Goal: Transaction & Acquisition: Download file/media

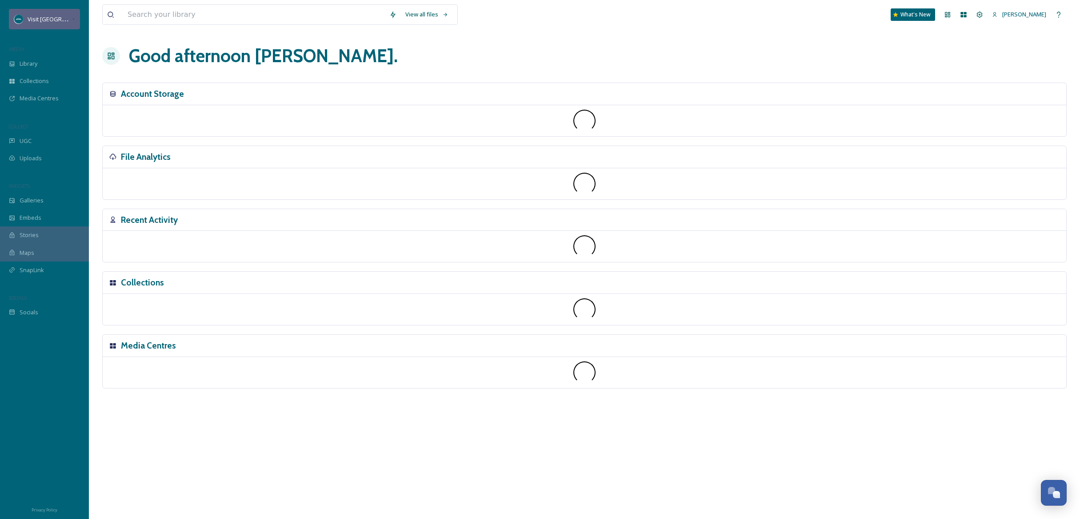
click at [53, 18] on span "Visit [GEOGRAPHIC_DATA][US_STATE]" at bounding box center [77, 19] width 99 height 8
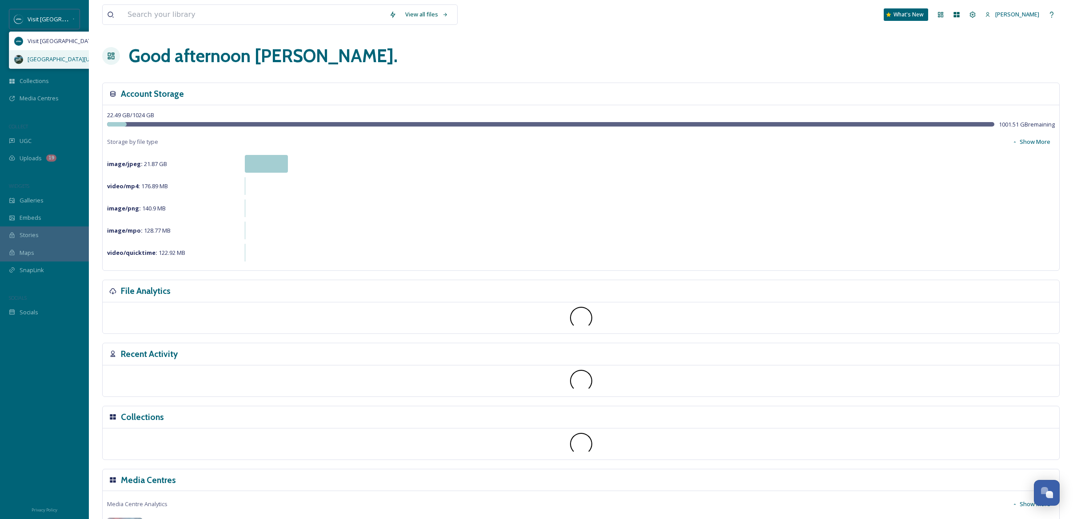
click at [66, 56] on span "[GEOGRAPHIC_DATA][US_STATE]" at bounding box center [71, 59] width 87 height 8
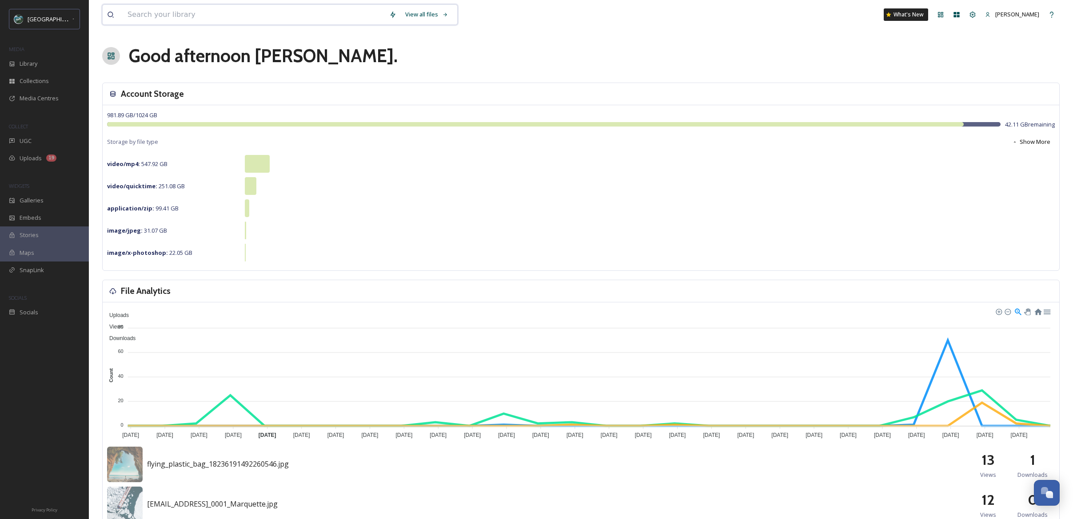
click at [194, 15] on input at bounding box center [254, 15] width 262 height 20
type input "[GEOGRAPHIC_DATA]"
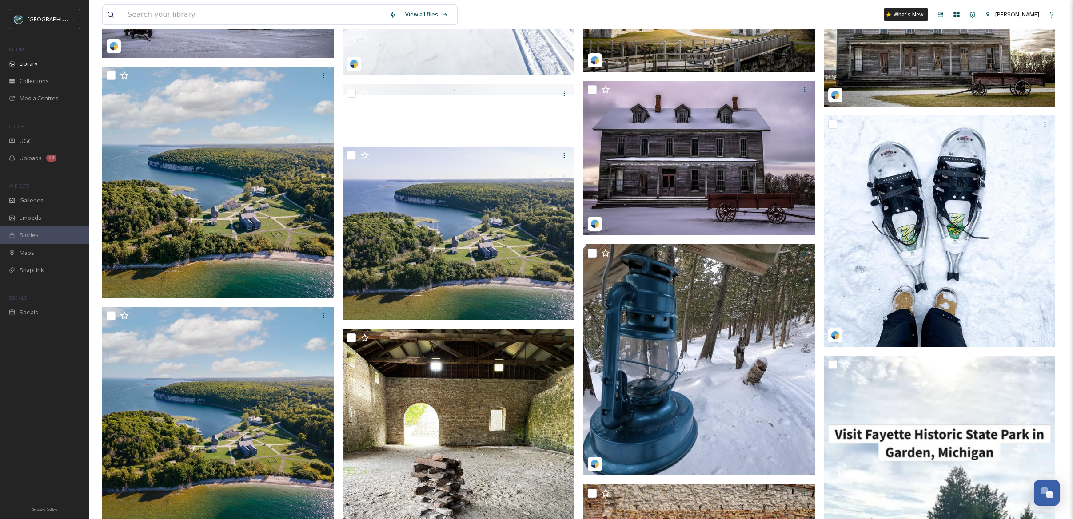
scroll to position [1238, 0]
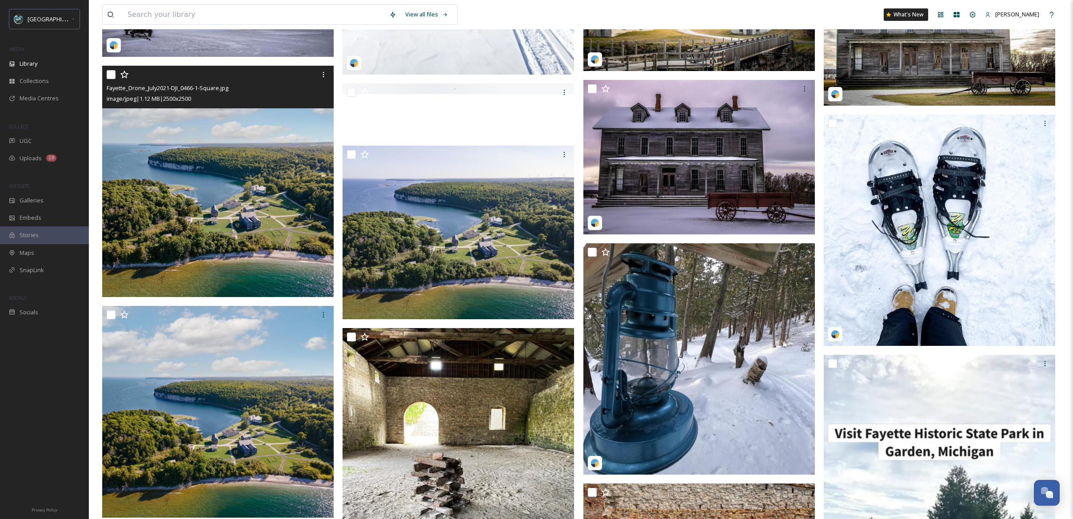
click at [252, 211] on img at bounding box center [217, 181] width 231 height 231
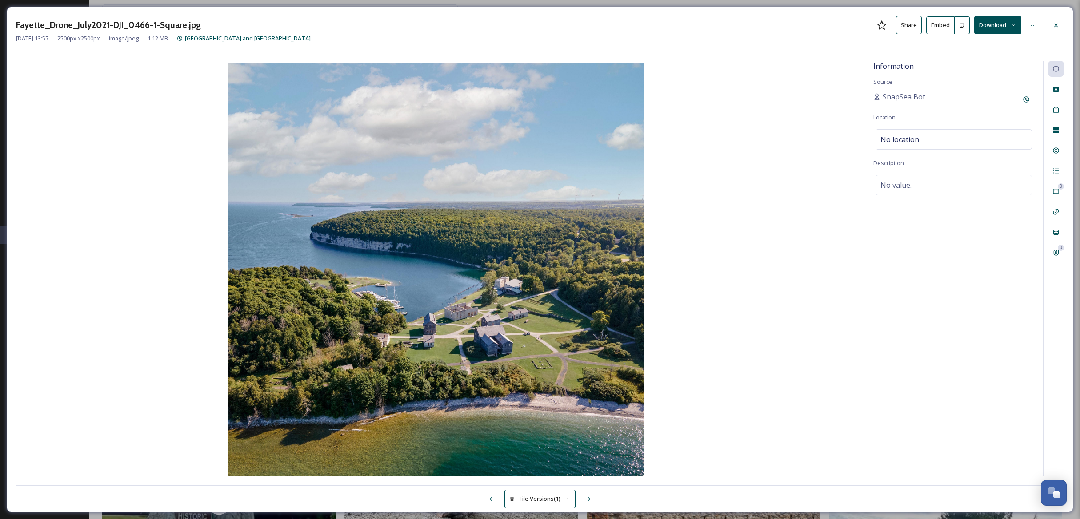
click at [1001, 23] on button "Download" at bounding box center [997, 25] width 47 height 18
click at [985, 56] on div "Download Large (2000 x 2000)" at bounding box center [973, 62] width 94 height 17
click at [1043, 12] on div "Fayette_Drone_July2021-DJI_0466-1-Square.jpg Share Embed Download [DATE] 13:57 …" at bounding box center [540, 260] width 1066 height 506
click at [1006, 27] on button "Download" at bounding box center [997, 25] width 47 height 18
click at [1004, 48] on span "Download Original (2500 x 2500)" at bounding box center [973, 45] width 84 height 8
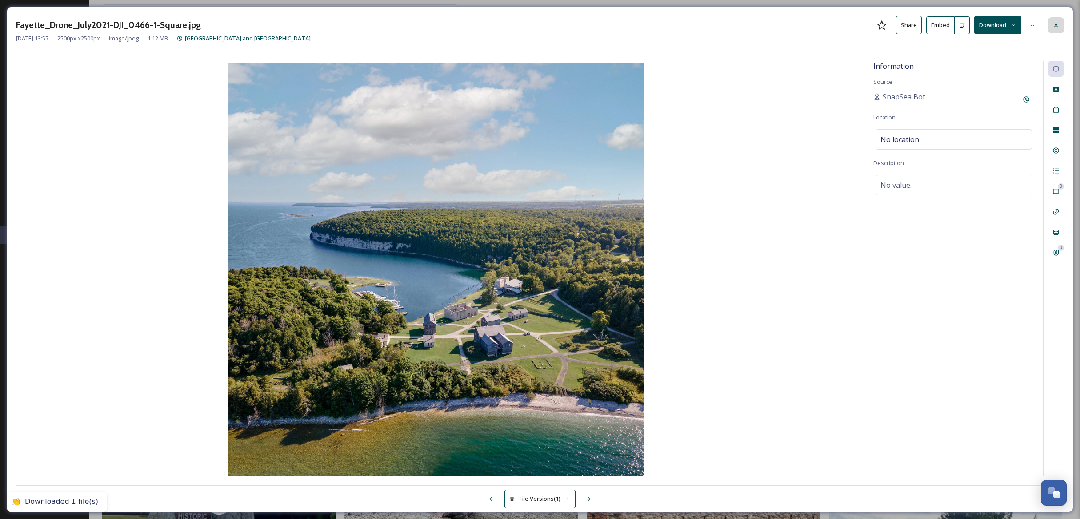
click at [1058, 24] on icon at bounding box center [1055, 25] width 7 height 7
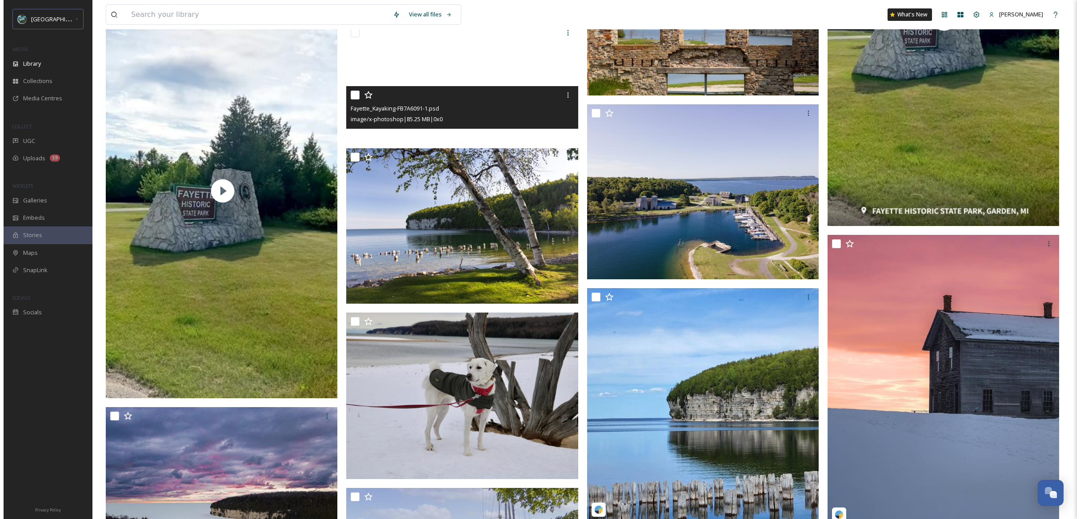
scroll to position [1817, 0]
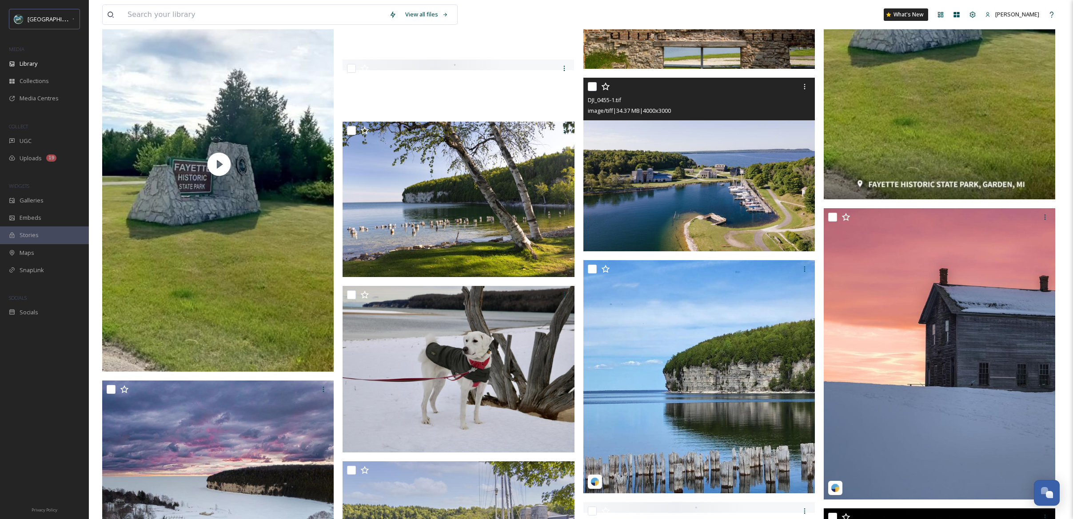
click at [686, 175] on img at bounding box center [698, 165] width 231 height 174
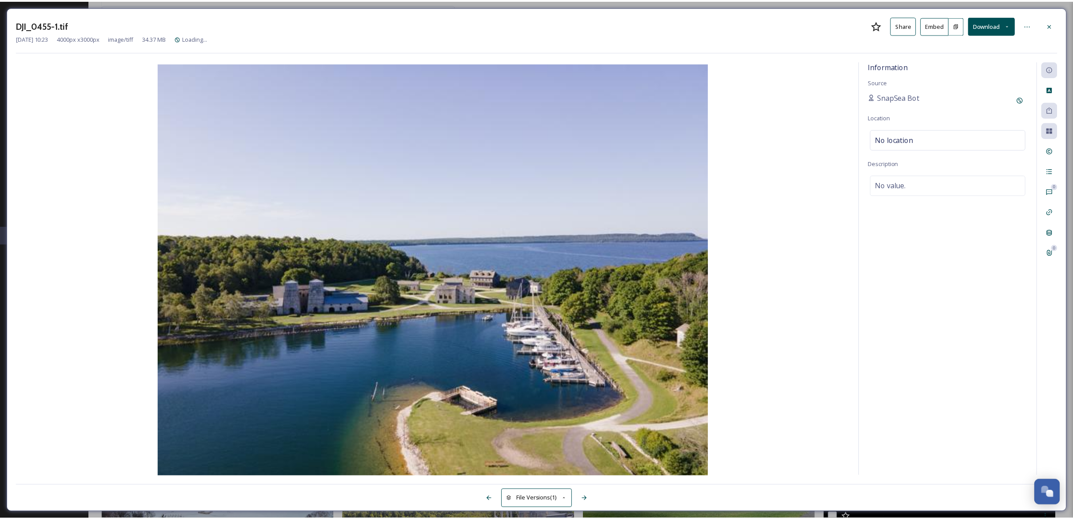
scroll to position [1819, 0]
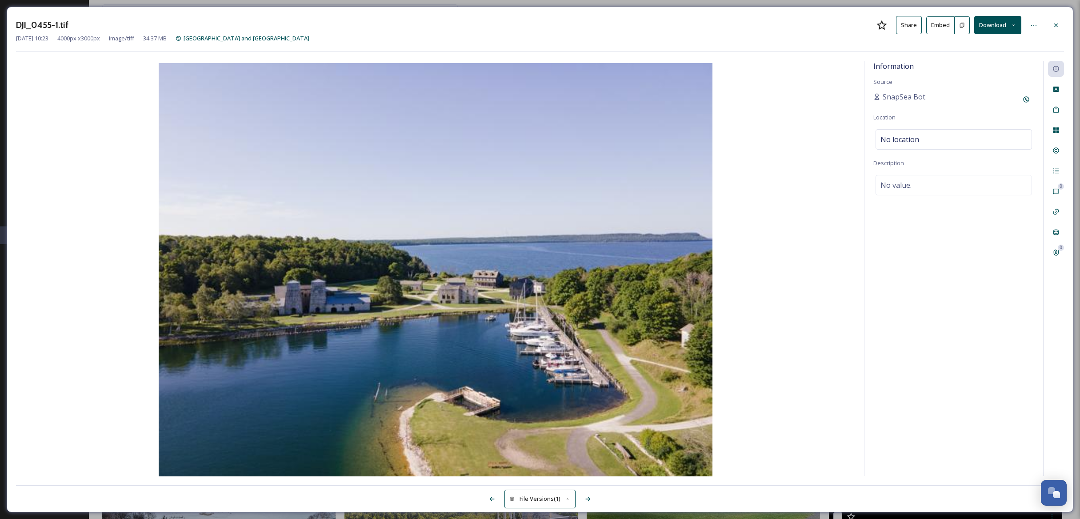
click at [1010, 26] on button "Download" at bounding box center [997, 25] width 47 height 18
click at [994, 64] on span "Download Large (2000 x 1500)" at bounding box center [971, 63] width 78 height 8
click at [1053, 24] on icon at bounding box center [1055, 25] width 7 height 7
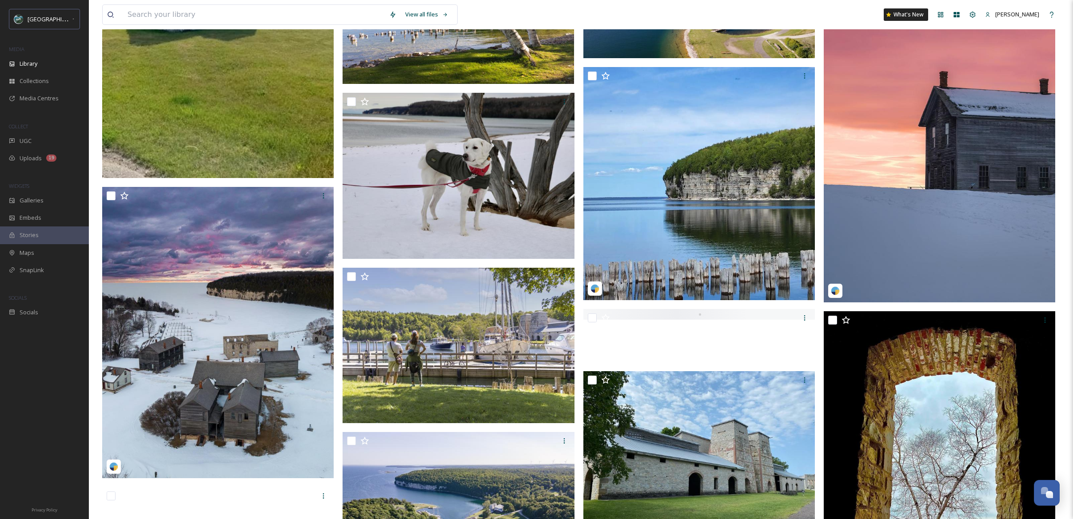
scroll to position [2046, 0]
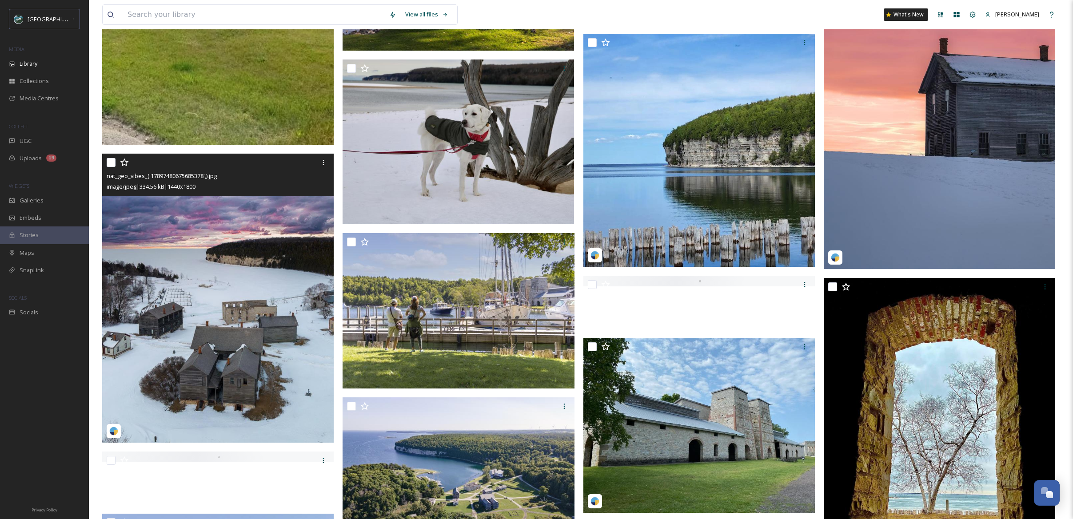
click at [295, 222] on img at bounding box center [217, 298] width 231 height 289
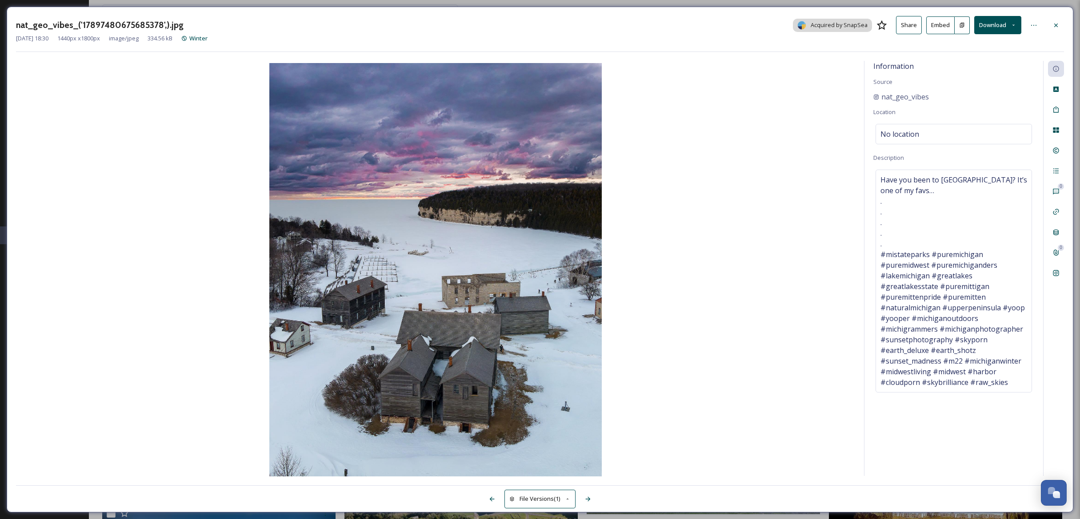
click at [1010, 22] on button "Download" at bounding box center [997, 25] width 47 height 18
click at [994, 43] on span "Download Original (1440 x 1800)" at bounding box center [974, 45] width 84 height 8
drag, startPoint x: 930, startPoint y: 94, endPoint x: 871, endPoint y: 96, distance: 59.1
click at [871, 96] on div "Information Source nat_geo_vibes Location No location Description Have you been…" at bounding box center [953, 268] width 179 height 415
copy span "nat_geo_vibes"
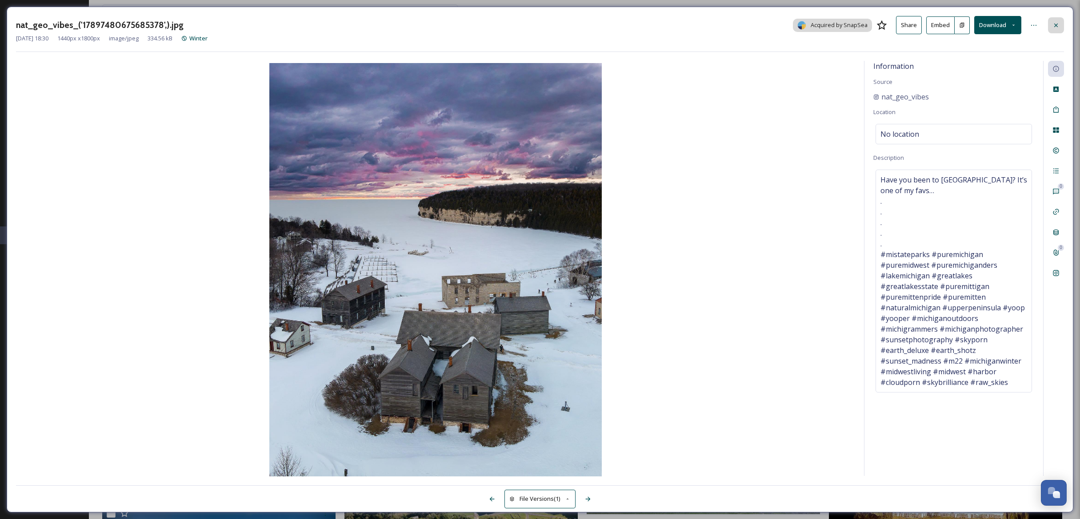
click at [1057, 25] on icon at bounding box center [1055, 25] width 7 height 7
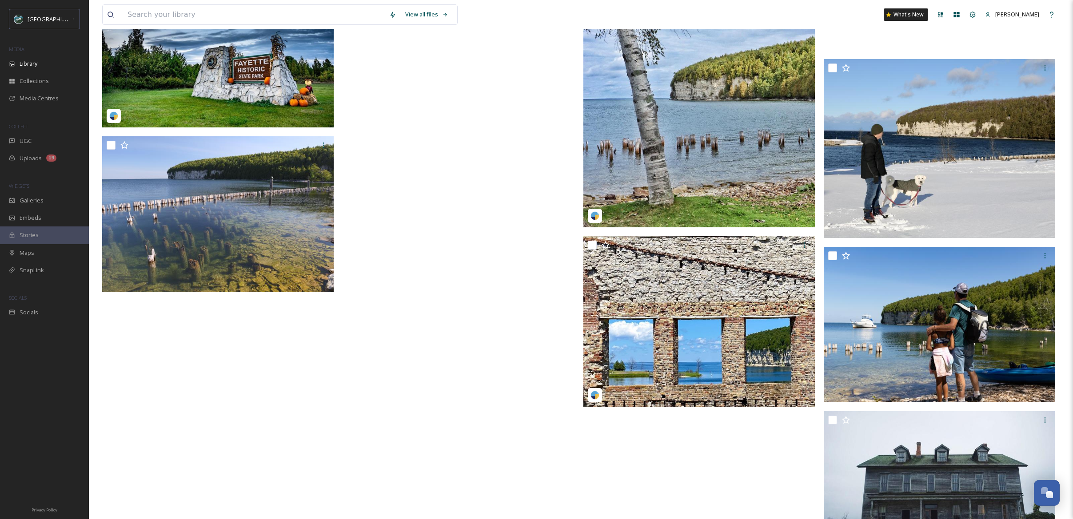
scroll to position [2876, 0]
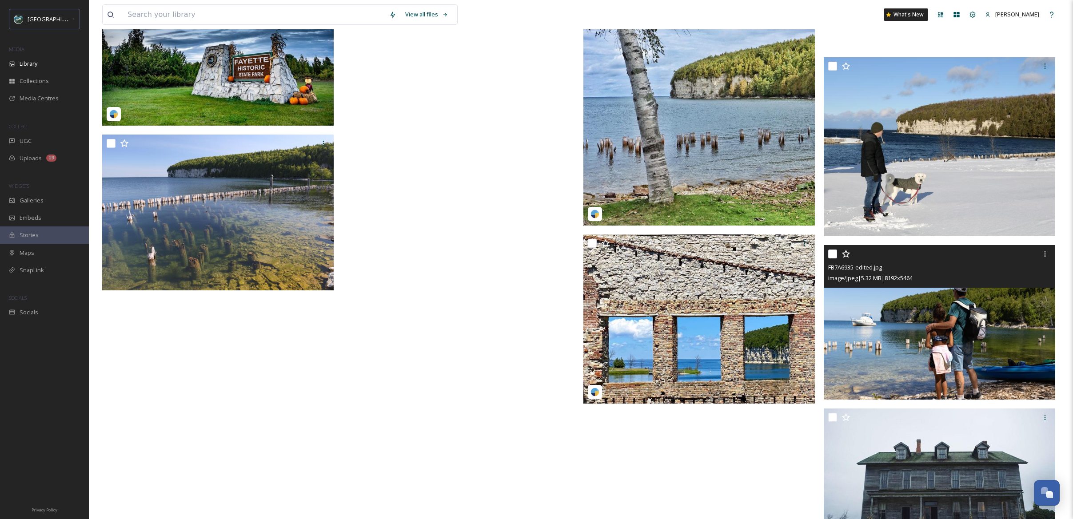
click at [845, 318] on img at bounding box center [939, 322] width 231 height 155
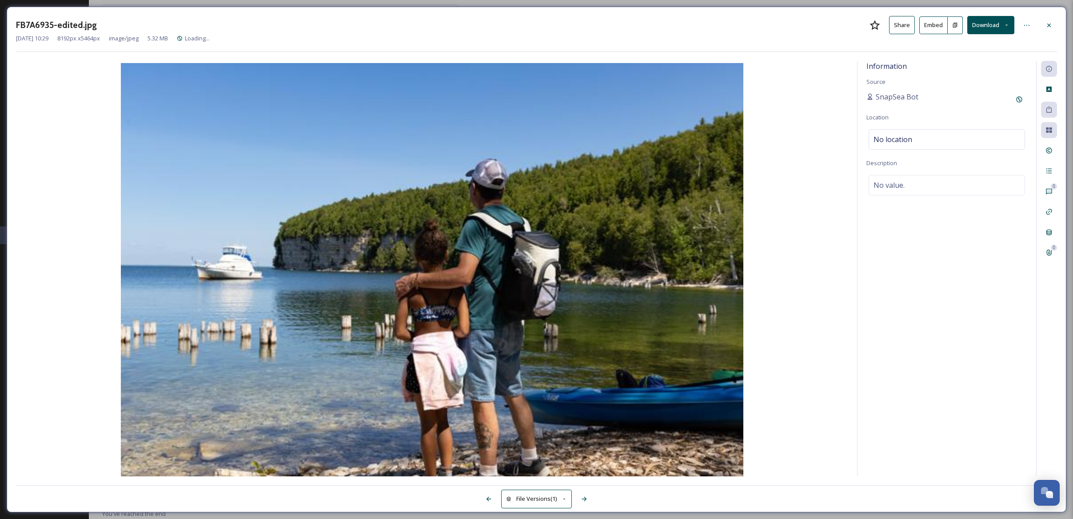
scroll to position [2776, 0]
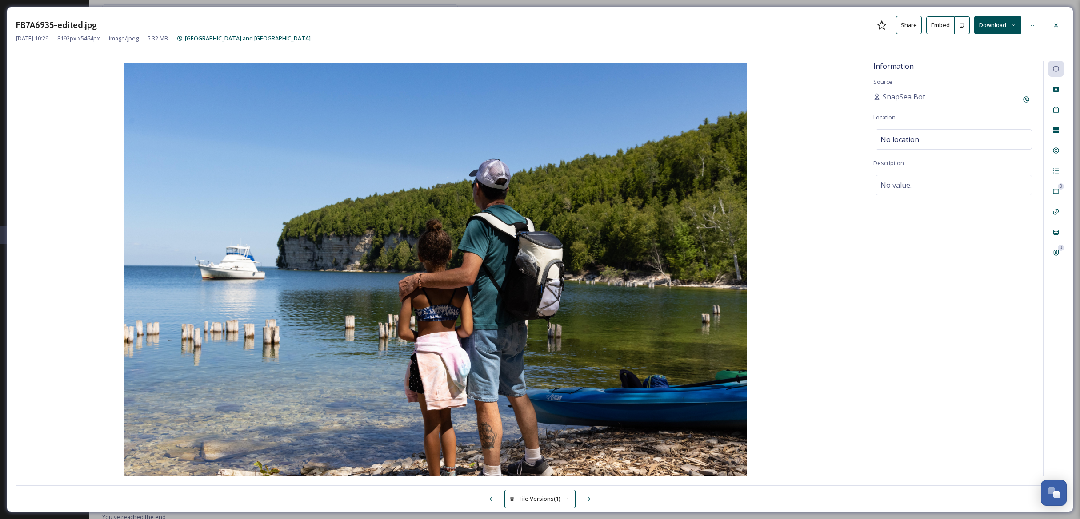
click at [1003, 24] on button "Download" at bounding box center [997, 25] width 47 height 18
click at [992, 47] on span "Download Original (8192 x 5464)" at bounding box center [974, 45] width 84 height 8
click at [994, 28] on button "Download" at bounding box center [997, 25] width 47 height 18
click at [998, 64] on span "Download Large (2000 x 1334)" at bounding box center [971, 63] width 78 height 8
click at [1057, 24] on icon at bounding box center [1055, 25] width 7 height 7
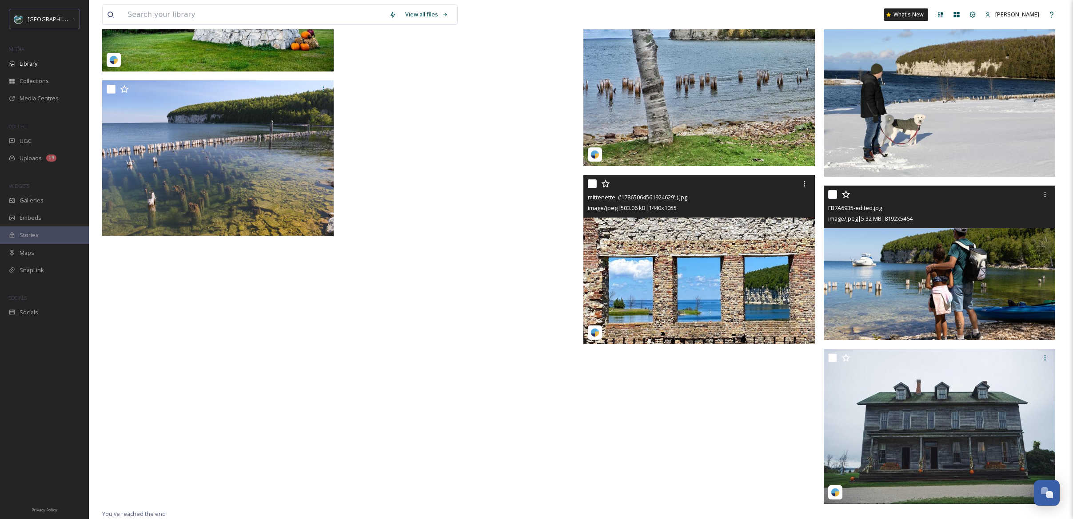
scroll to position [2934, 0]
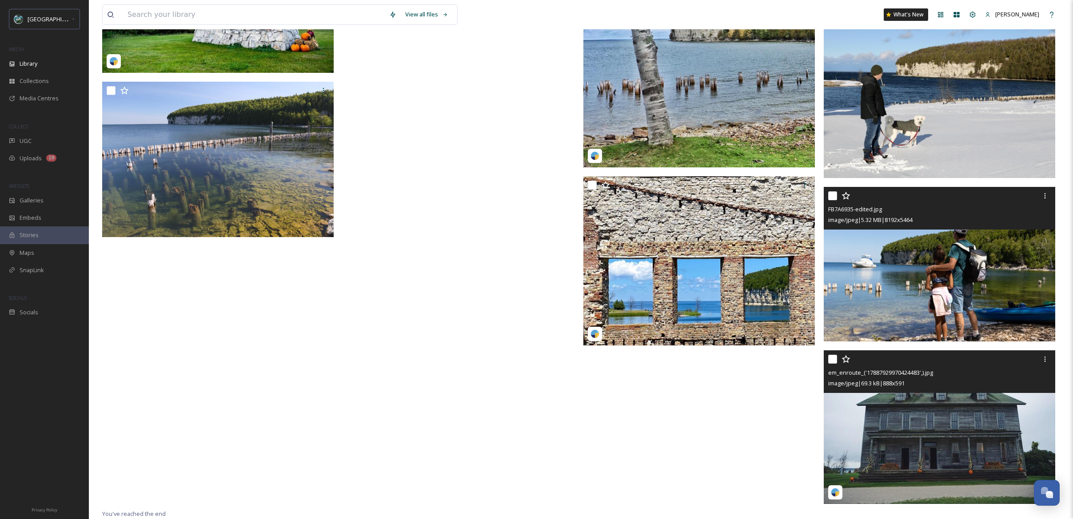
click at [892, 431] on img at bounding box center [939, 427] width 231 height 154
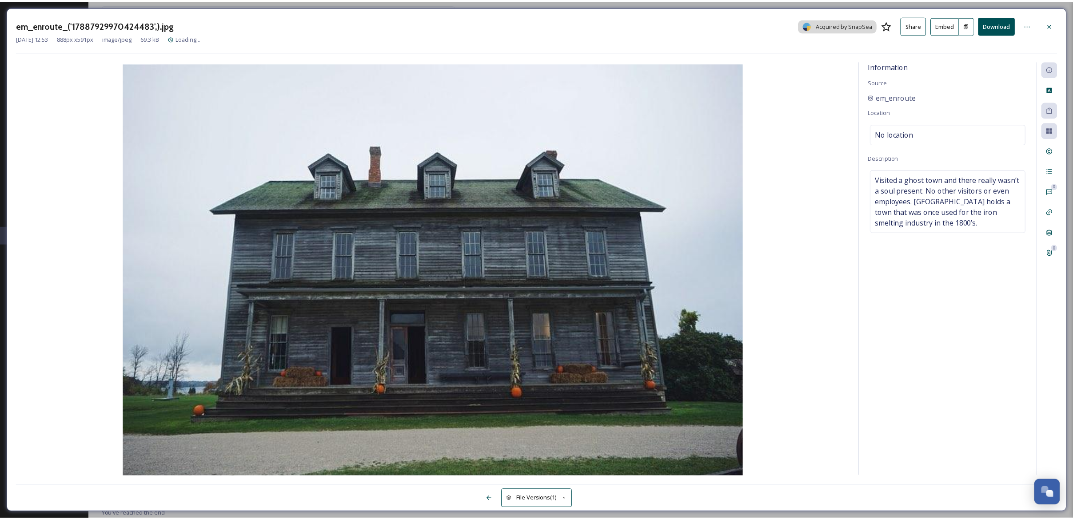
scroll to position [2779, 0]
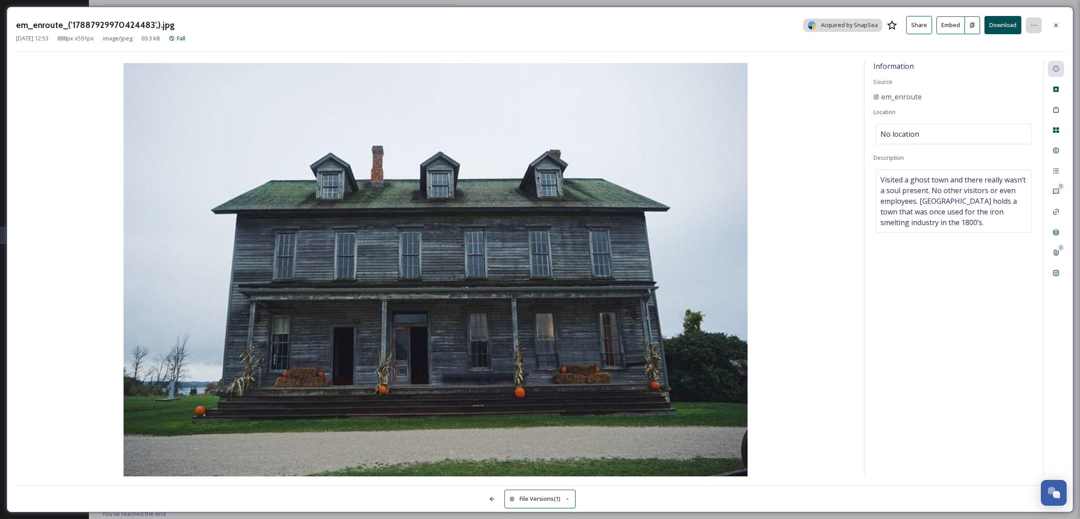
click at [1034, 25] on icon at bounding box center [1033, 25] width 7 height 7
click at [1003, 26] on button "Download" at bounding box center [1002, 25] width 37 height 18
click at [1005, 21] on button "Download" at bounding box center [1002, 25] width 37 height 18
drag, startPoint x: 935, startPoint y: 94, endPoint x: 879, endPoint y: 94, distance: 56.4
click at [879, 94] on div "em_enroute" at bounding box center [953, 97] width 161 height 11
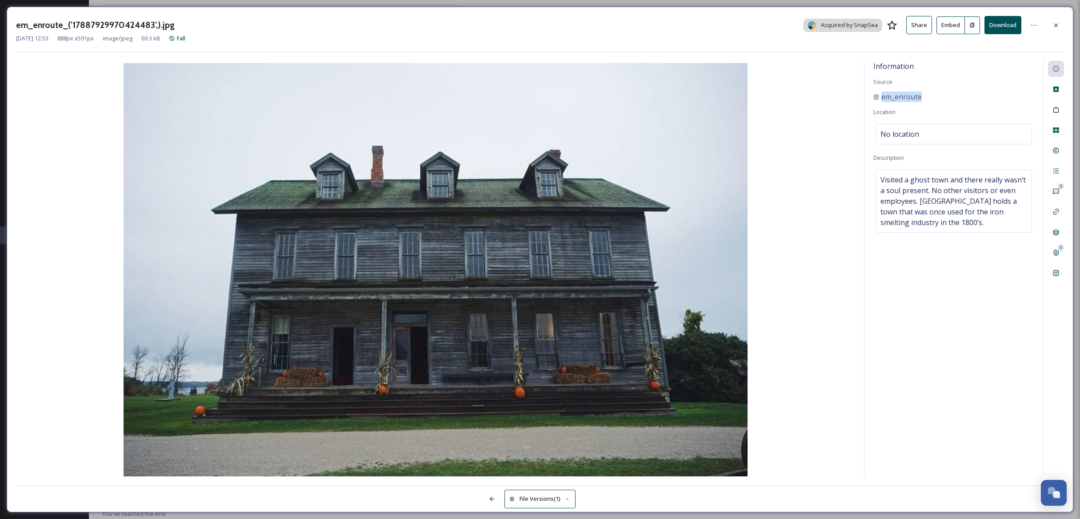
copy span "em_enroute"
click at [1058, 24] on icon at bounding box center [1055, 25] width 7 height 7
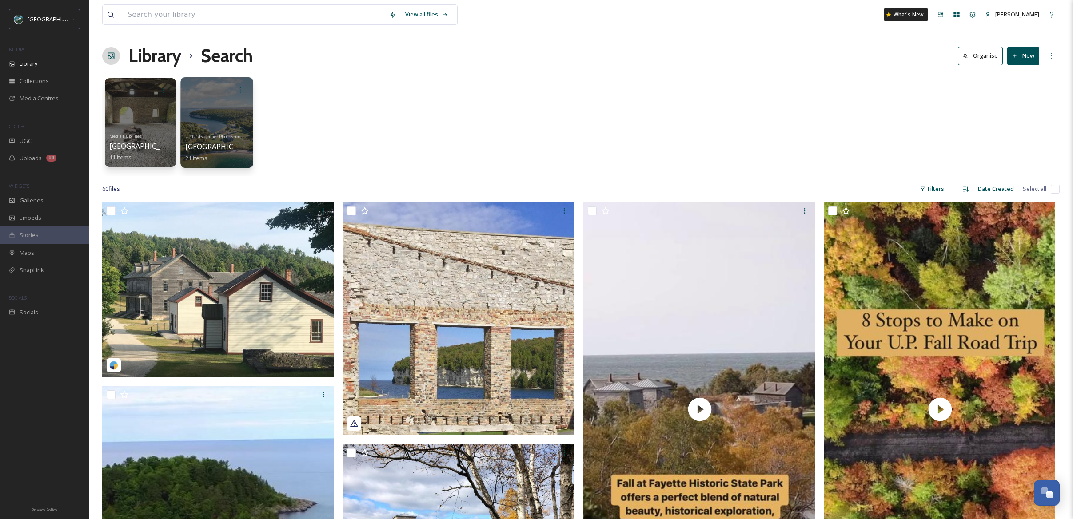
click at [205, 127] on div at bounding box center [216, 122] width 72 height 91
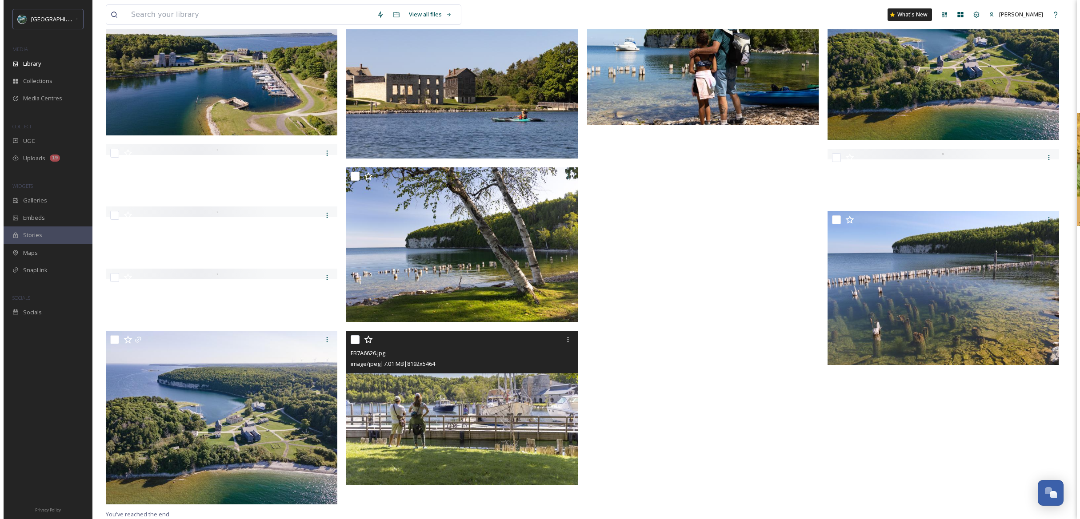
scroll to position [231, 0]
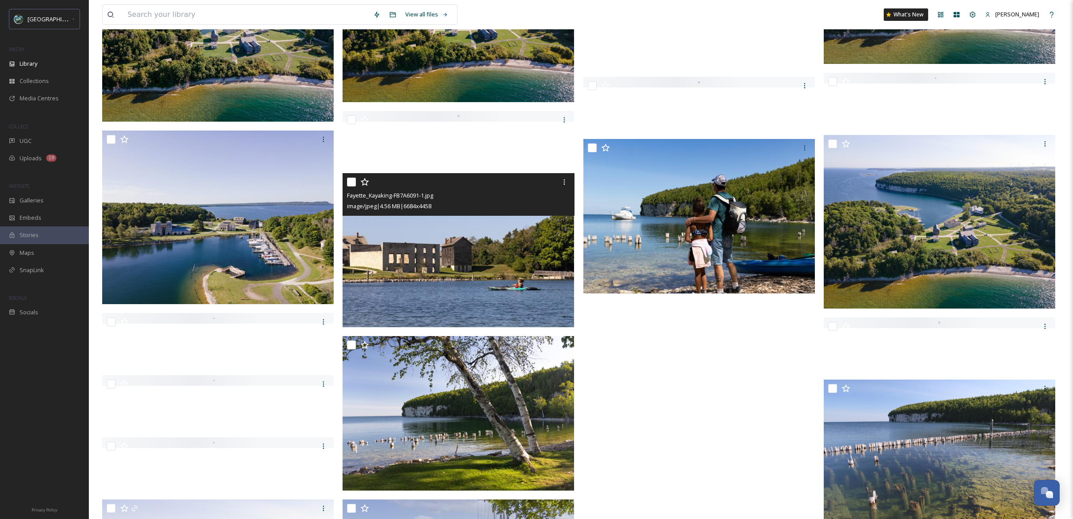
click at [494, 261] on img at bounding box center [458, 250] width 231 height 155
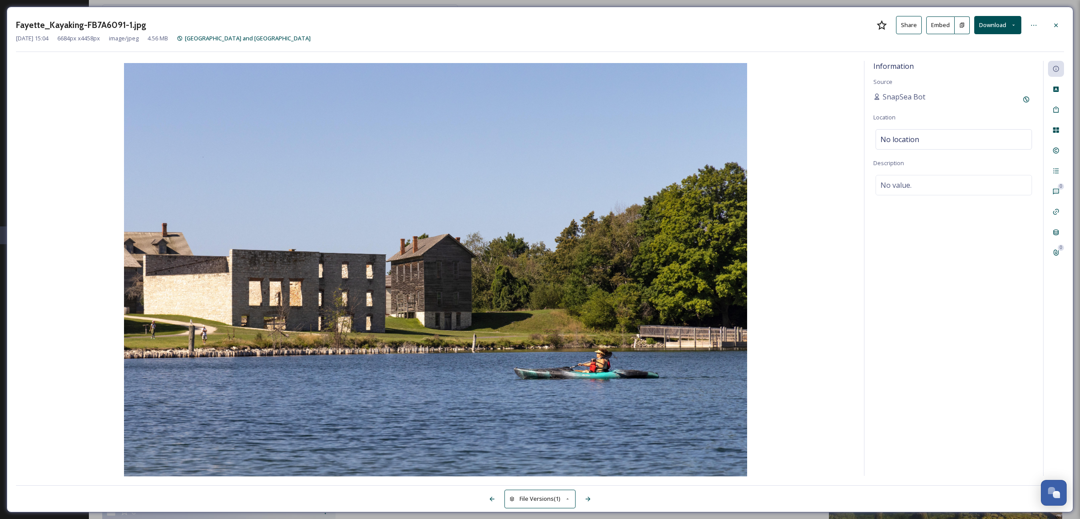
click at [999, 22] on button "Download" at bounding box center [997, 25] width 47 height 18
click at [977, 59] on span "Download Large (2000 x 1334)" at bounding box center [971, 63] width 78 height 8
click at [1003, 27] on button "Download" at bounding box center [997, 25] width 47 height 18
click at [998, 62] on span "Download Large (2000 x 1334)" at bounding box center [971, 63] width 78 height 8
click at [989, 26] on button "Download" at bounding box center [997, 25] width 47 height 18
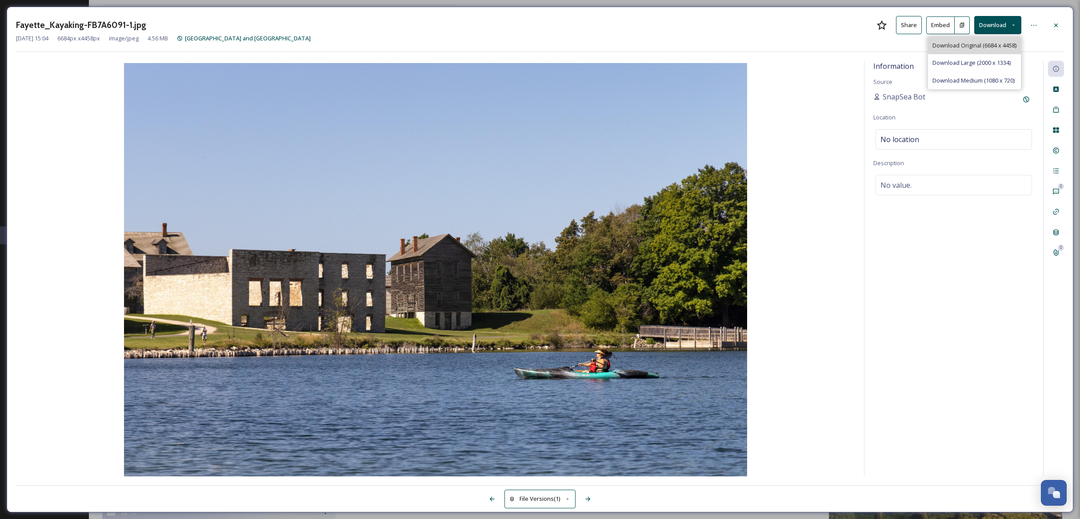
click at [992, 48] on span "Download Original (6684 x 4458)" at bounding box center [974, 45] width 84 height 8
click at [1005, 24] on button "Download" at bounding box center [997, 25] width 47 height 18
click at [1062, 23] on div at bounding box center [1056, 25] width 16 height 16
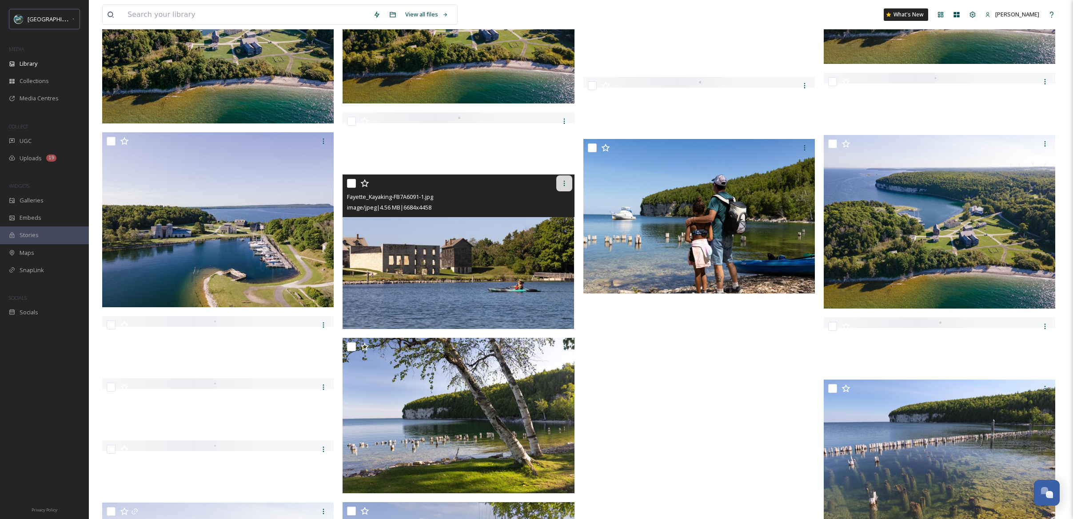
click at [561, 184] on icon at bounding box center [564, 183] width 7 height 7
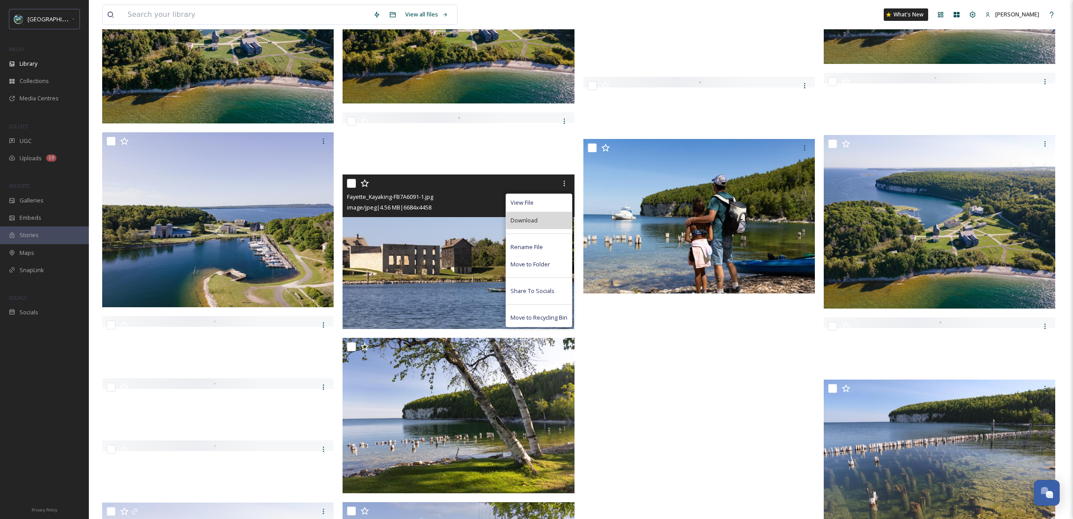
click at [544, 219] on div "Download" at bounding box center [539, 220] width 66 height 17
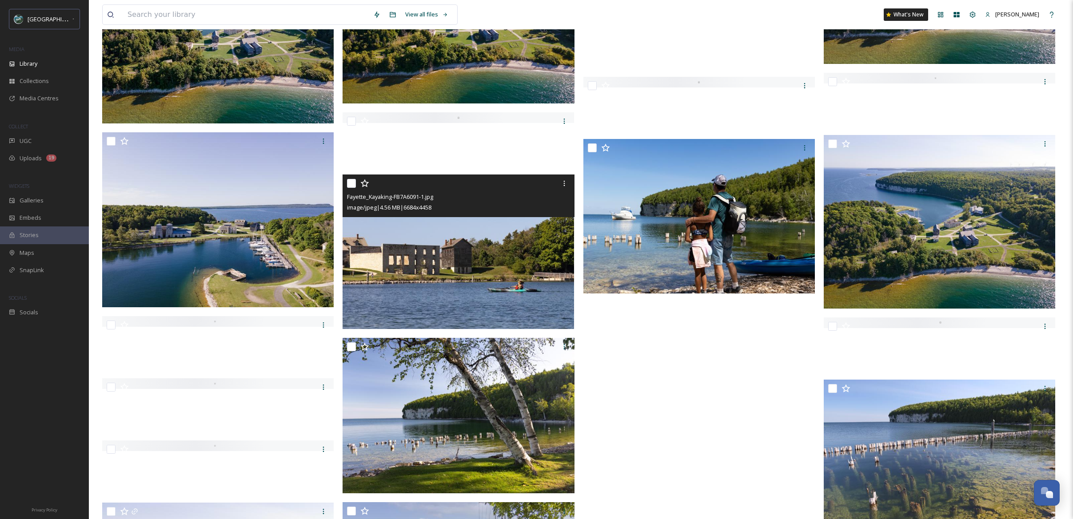
click at [511, 221] on img at bounding box center [458, 252] width 231 height 155
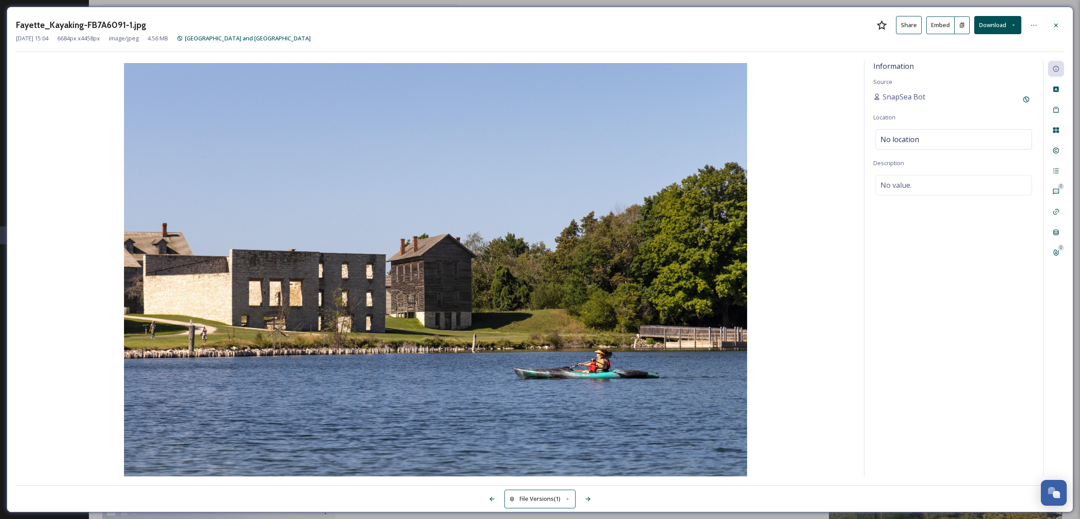
click at [984, 29] on button "Download" at bounding box center [997, 25] width 47 height 18
click at [973, 61] on span "Download Large (2000 x 1334)" at bounding box center [971, 63] width 78 height 8
click at [1001, 35] on div "[DATE] 15:04 6684 px x 4458 px image/jpeg 4.56 MB [GEOGRAPHIC_DATA] and [GEOGRA…" at bounding box center [540, 38] width 1048 height 8
click at [1001, 28] on button "Download" at bounding box center [997, 25] width 47 height 18
click at [1001, 61] on span "Download Large (2000 x 1334)" at bounding box center [971, 63] width 78 height 8
